Goal: Use online tool/utility: Utilize a website feature to perform a specific function

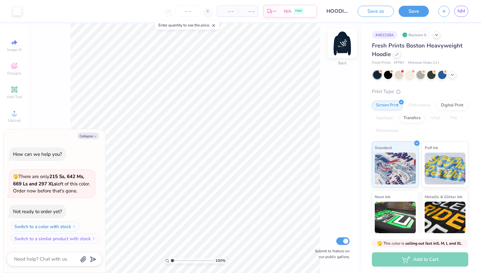
click at [343, 44] on img at bounding box center [342, 43] width 25 height 25
type textarea "x"
type input "2.32"
type input "2.23"
type input "7.67"
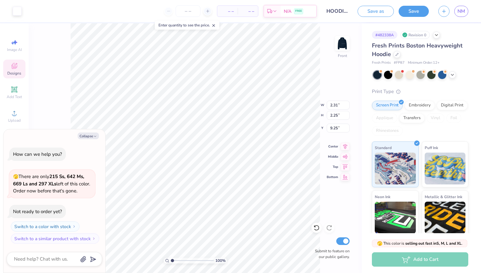
type textarea "x"
type input "9.12"
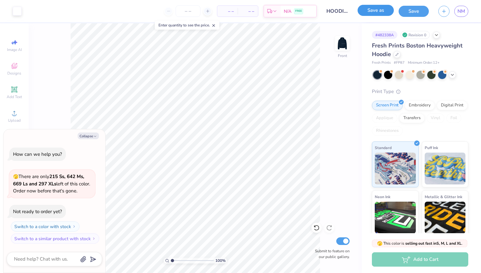
click at [383, 12] on button "Save as" at bounding box center [376, 10] width 36 height 11
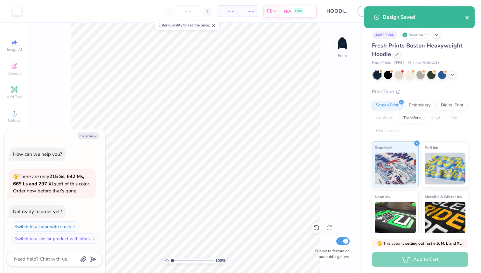
click at [468, 19] on icon "close" at bounding box center [467, 17] width 4 height 5
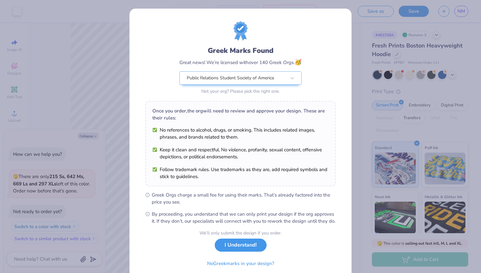
click at [244, 251] on button "I Understand!" at bounding box center [241, 244] width 52 height 13
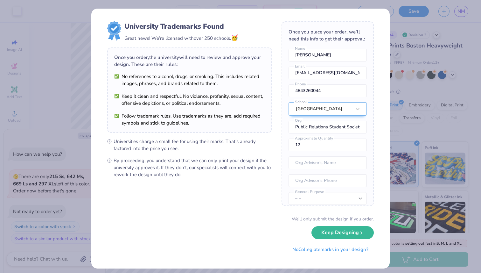
click at [408, 109] on div "University Trademarks Found Great news! We’re licensed with over 250 schools. 🥳…" at bounding box center [240, 136] width 481 height 273
click at [327, 234] on button "Keep Designing" at bounding box center [343, 230] width 62 height 13
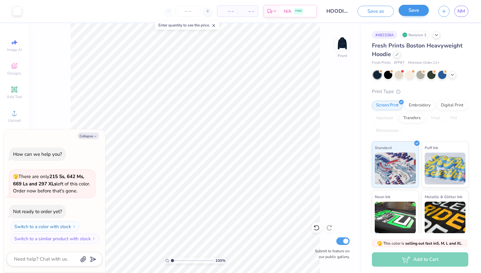
type textarea "x"
click at [459, 13] on span "NM" at bounding box center [462, 11] width 8 height 7
